Goal: Browse casually: Explore the website without a specific task or goal

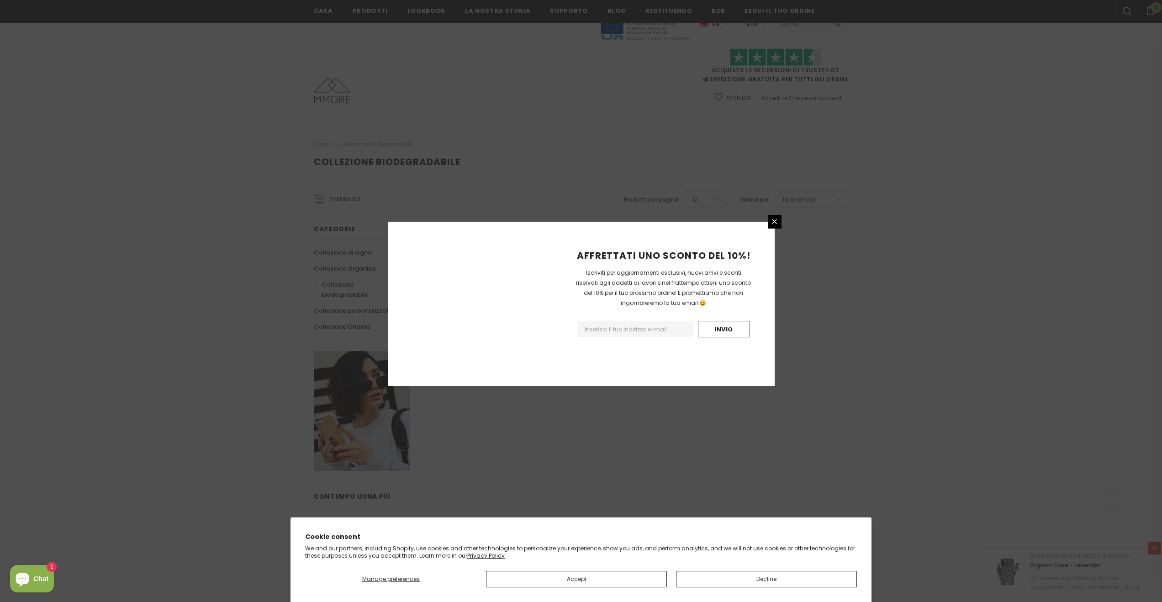
scroll to position [333, 0]
